Goal: Task Accomplishment & Management: Manage account settings

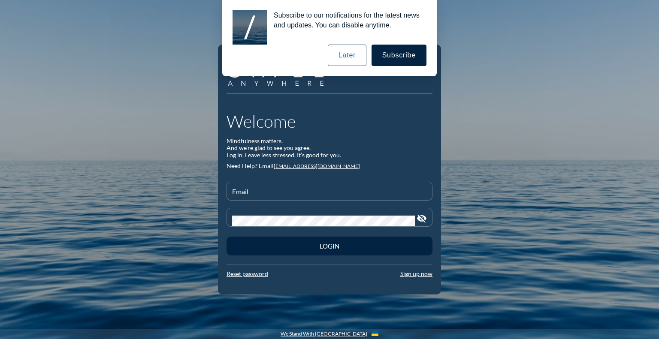
click at [349, 55] on button "Later" at bounding box center [347, 55] width 39 height 21
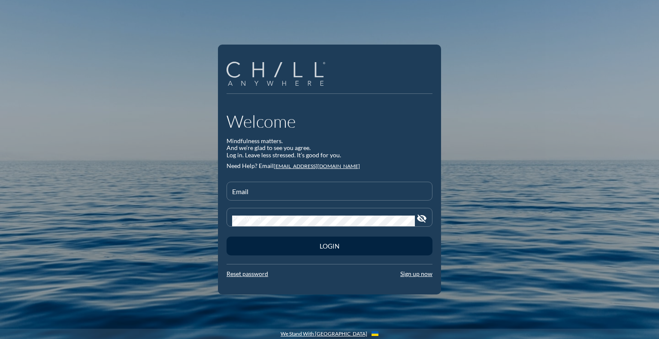
click at [274, 64] on img at bounding box center [276, 74] width 99 height 24
click at [270, 67] on img at bounding box center [276, 74] width 99 height 24
click at [281, 194] on input "Email" at bounding box center [329, 195] width 195 height 11
click at [410, 273] on link "Sign up now" at bounding box center [416, 273] width 32 height 7
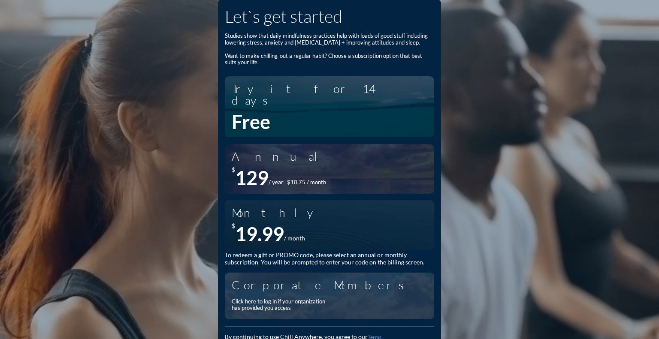
scroll to position [15, 0]
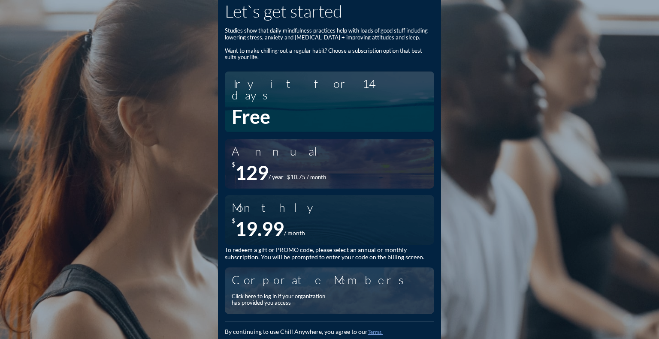
click at [295, 294] on div "Click here to log in if your organization has provided you access" at bounding box center [281, 300] width 99 height 13
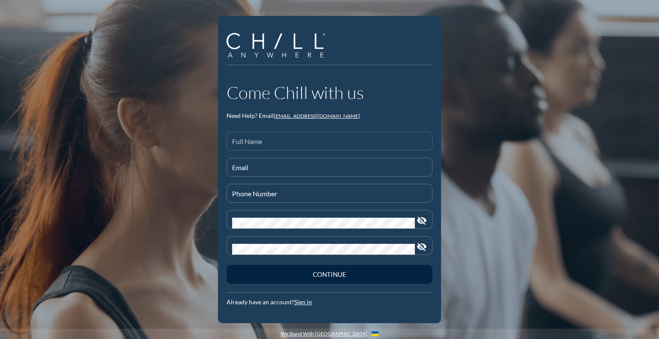
click at [328, 144] on input "Full Name" at bounding box center [329, 144] width 195 height 11
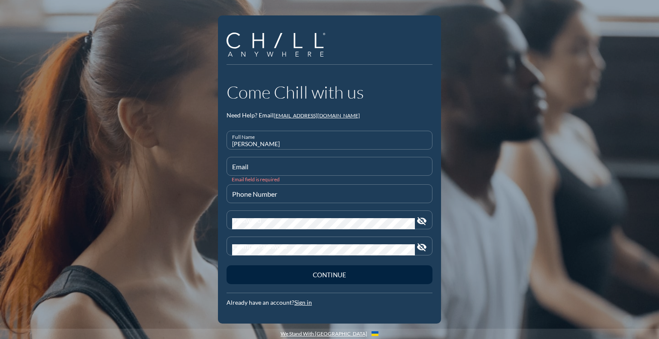
click at [327, 143] on input "[PERSON_NAME]" at bounding box center [329, 144] width 195 height 11
type input "[PERSON_NAME]"
type input "[EMAIL_ADDRESS][DOMAIN_NAME]"
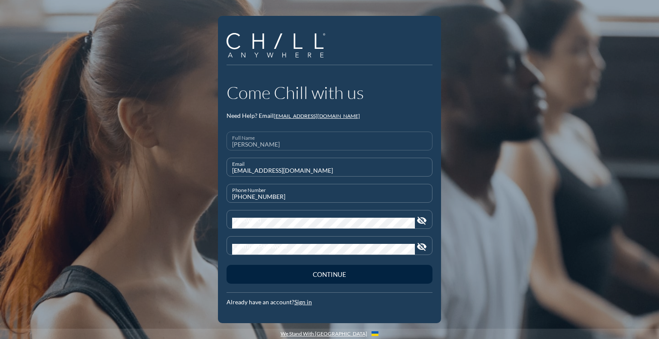
type input "[PHONE_NUMBER]"
click at [227, 265] on button "Continue" at bounding box center [330, 274] width 206 height 19
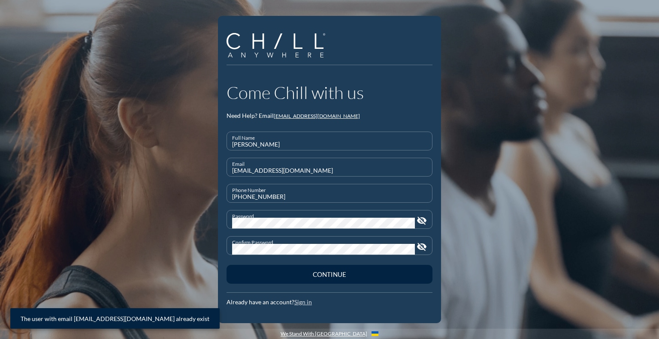
click at [300, 302] on link "Sign in" at bounding box center [303, 302] width 18 height 7
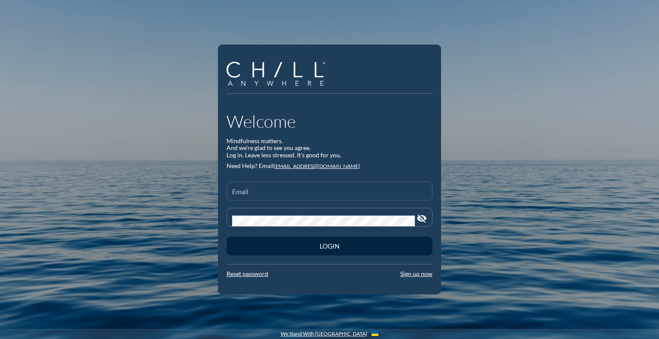
click at [284, 199] on input "Email" at bounding box center [329, 195] width 195 height 11
type input "[EMAIL_ADDRESS][DOMAIN_NAME]"
click at [227, 237] on button "Login" at bounding box center [330, 246] width 206 height 19
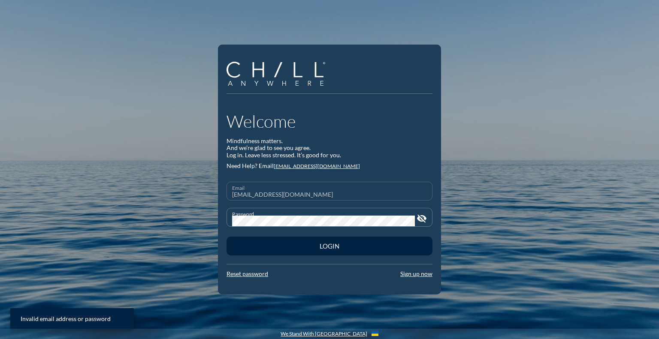
click at [227, 237] on button "Login" at bounding box center [330, 246] width 206 height 19
click at [429, 218] on div "Password visibility_off" at bounding box center [330, 217] width 206 height 19
click at [424, 218] on icon "visibility_off" at bounding box center [422, 219] width 10 height 10
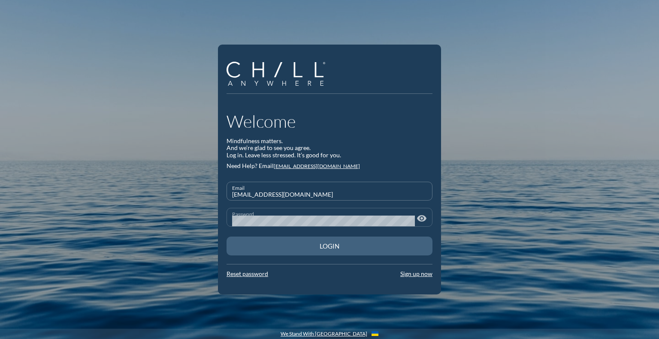
click at [326, 250] on div "Login" at bounding box center [330, 246] width 176 height 8
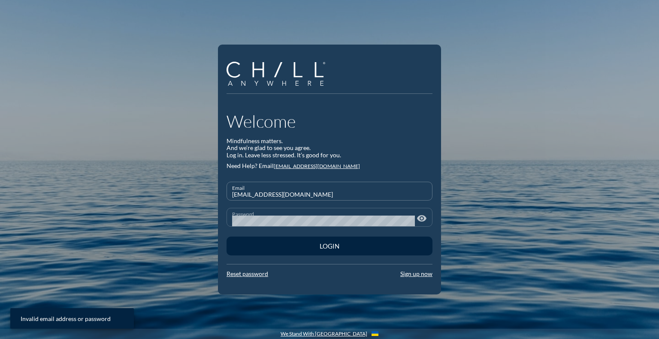
click at [242, 286] on div "Welcome Mindfulness matters. And we’re glad to see you agree. Log in. Leave les…" at bounding box center [329, 170] width 223 height 251
click at [238, 274] on link "Reset password" at bounding box center [248, 273] width 42 height 7
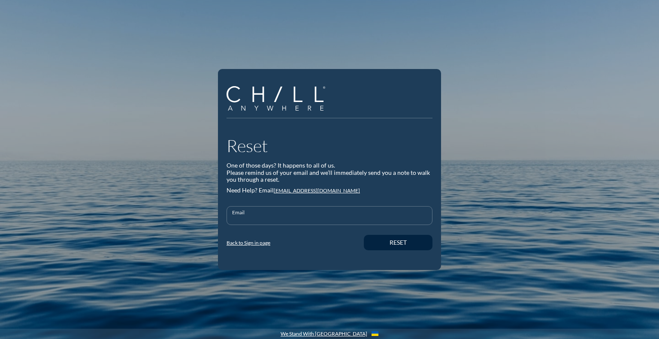
click at [309, 222] on input "Email" at bounding box center [329, 219] width 195 height 11
type input "[EMAIL_ADDRESS][DOMAIN_NAME]"
click at [400, 247] on button "Reset" at bounding box center [398, 242] width 69 height 15
